Goal: Task Accomplishment & Management: Use online tool/utility

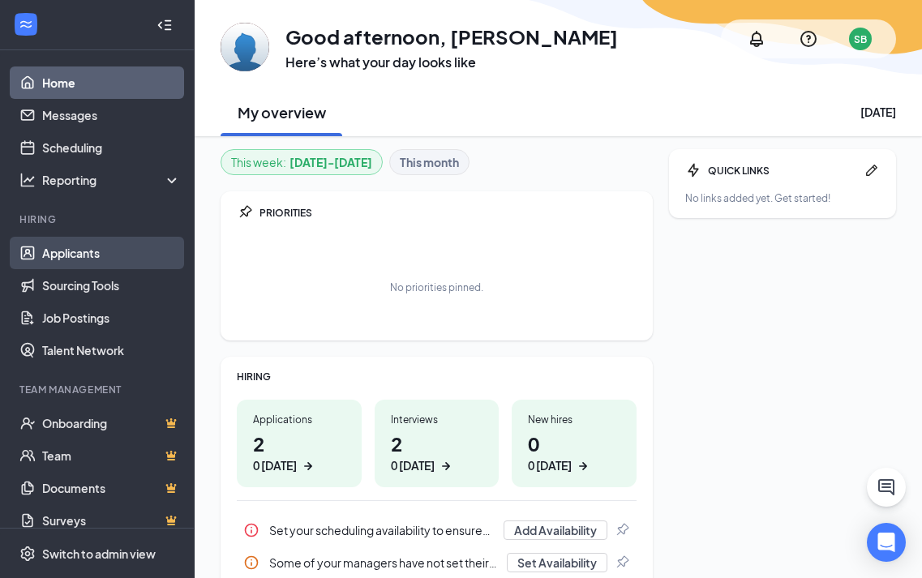
click at [65, 256] on link "Applicants" at bounding box center [111, 253] width 139 height 32
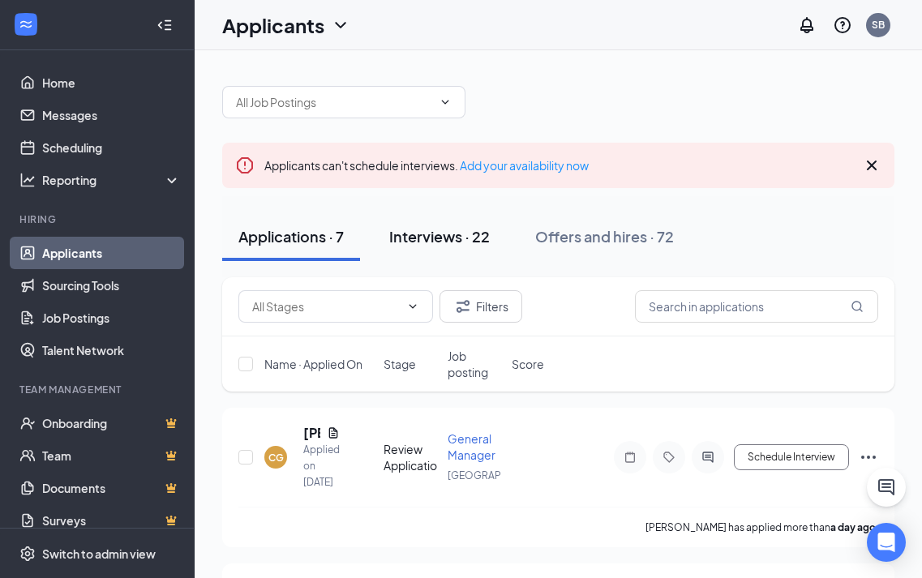
click at [432, 237] on div "Interviews · 22" at bounding box center [439, 236] width 101 height 20
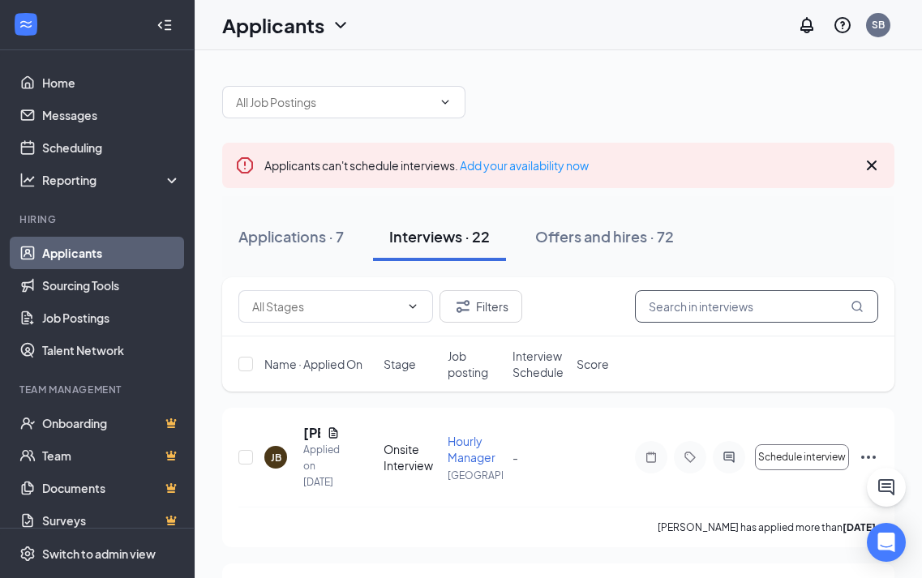
click at [677, 299] on input "text" at bounding box center [756, 306] width 243 height 32
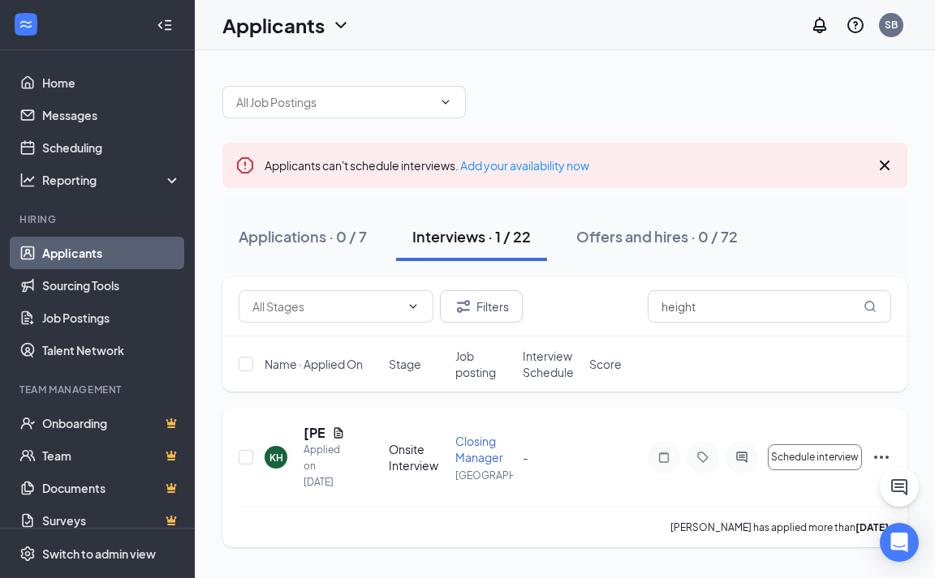
click at [890, 449] on icon "Ellipses" at bounding box center [880, 457] width 19 height 19
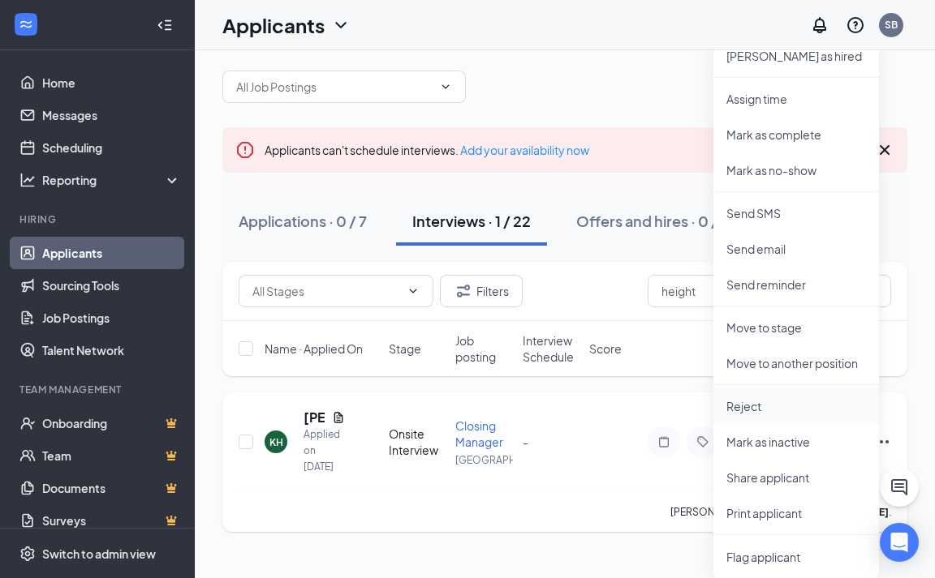
scroll to position [19, 0]
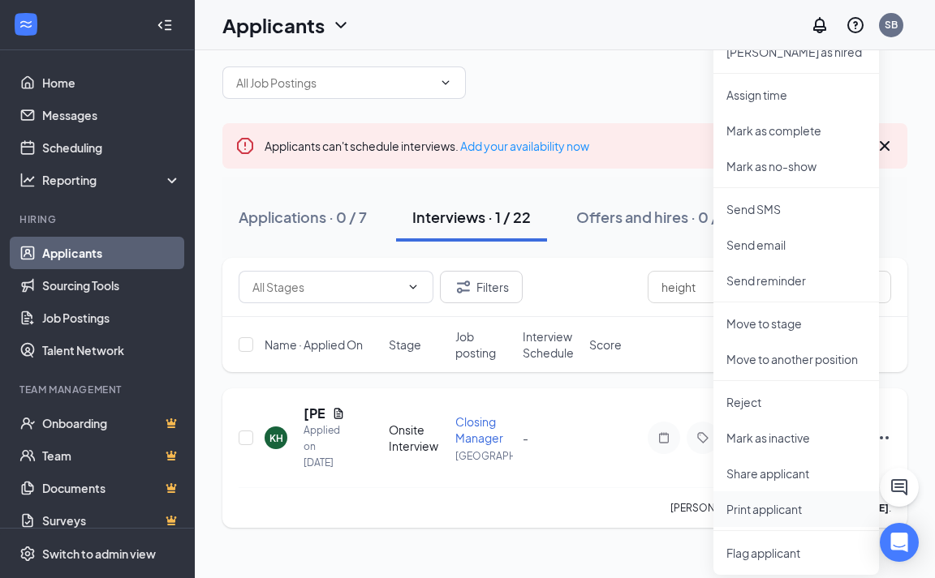
click at [788, 511] on p "Print applicant" at bounding box center [796, 509] width 140 height 16
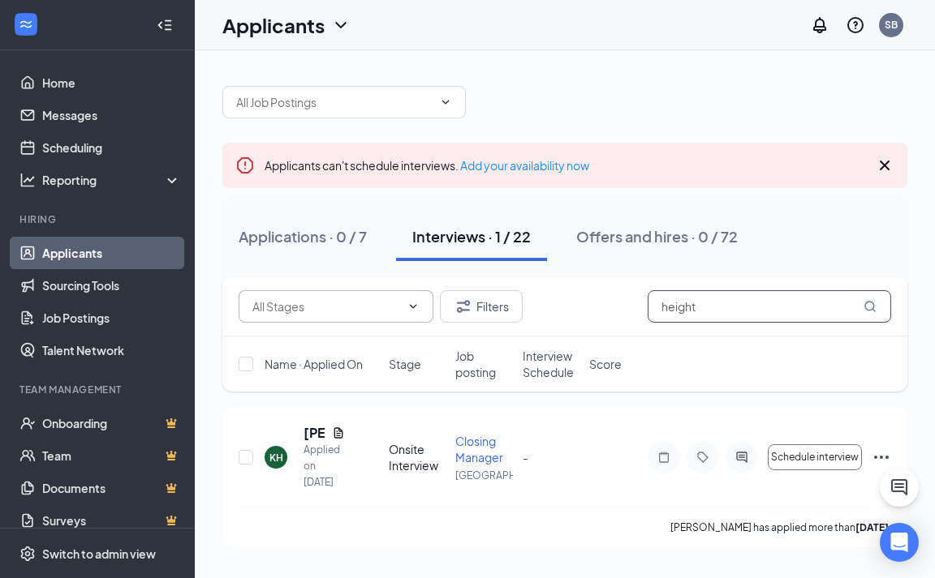
drag, startPoint x: 754, startPoint y: 311, endPoint x: 366, endPoint y: 301, distance: 387.9
click at [366, 304] on div "Filters height" at bounding box center [565, 306] width 652 height 32
type input "newell"
click at [875, 453] on icon "Ellipses" at bounding box center [880, 457] width 19 height 19
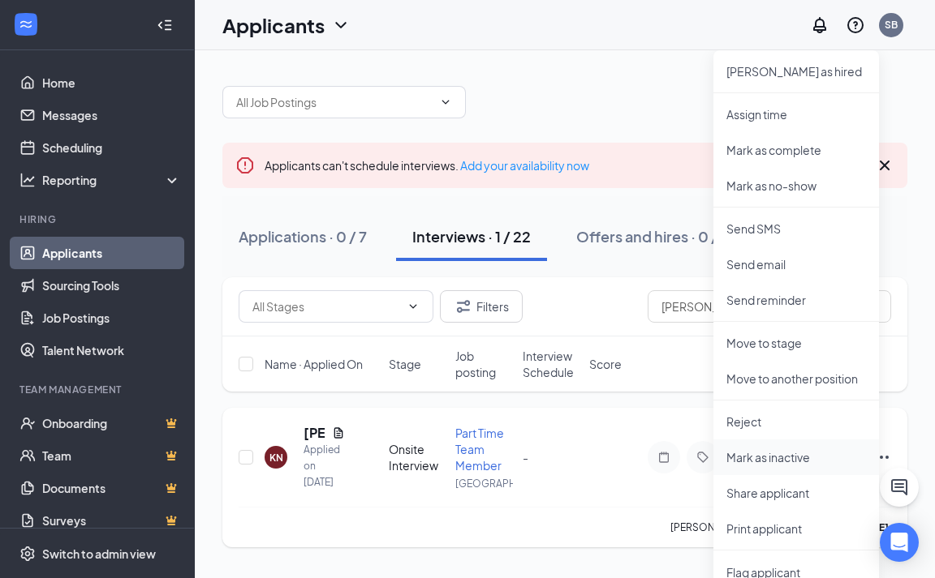
scroll to position [19, 0]
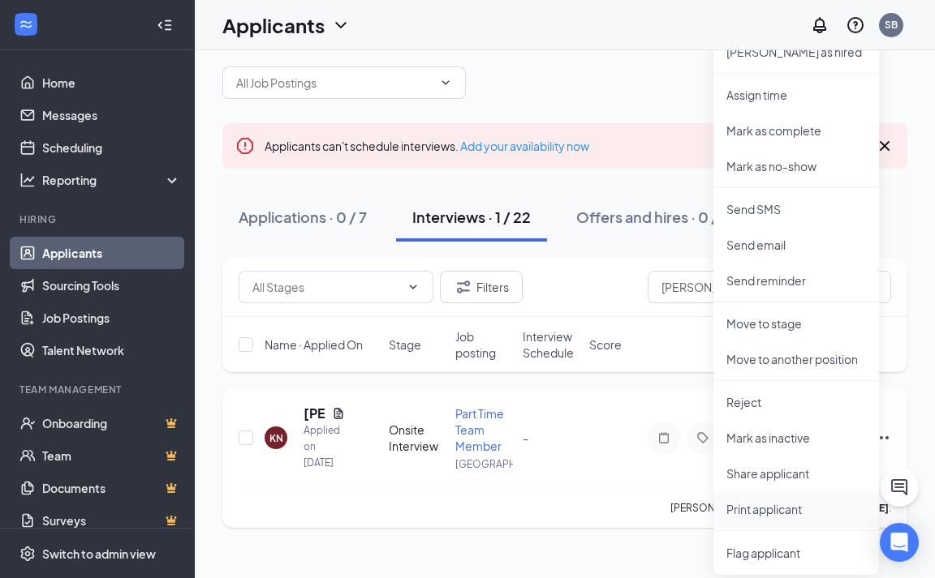
click at [785, 511] on p "Print applicant" at bounding box center [796, 509] width 140 height 16
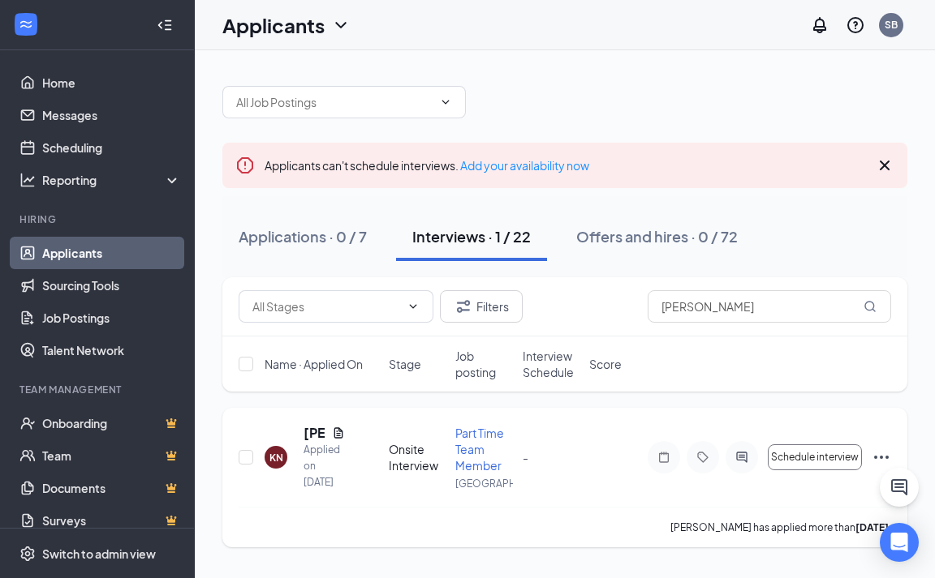
scroll to position [0, 0]
